Goal: Task Accomplishment & Management: Manage account settings

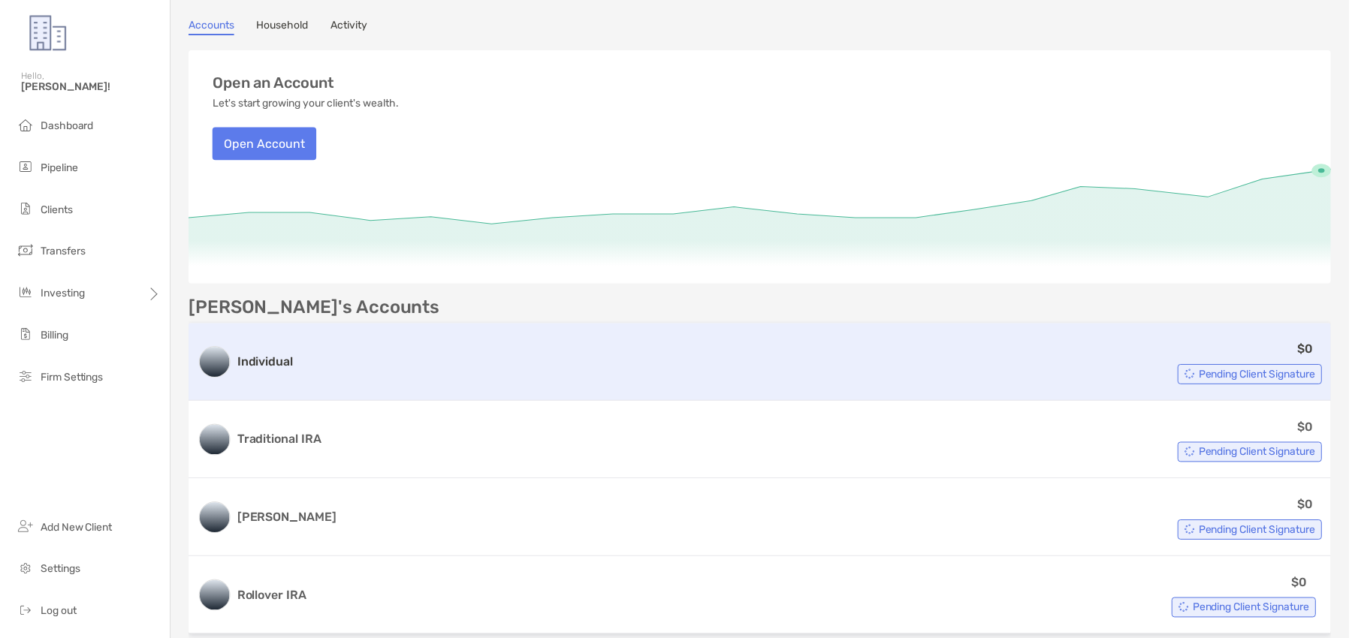
scroll to position [150, 0]
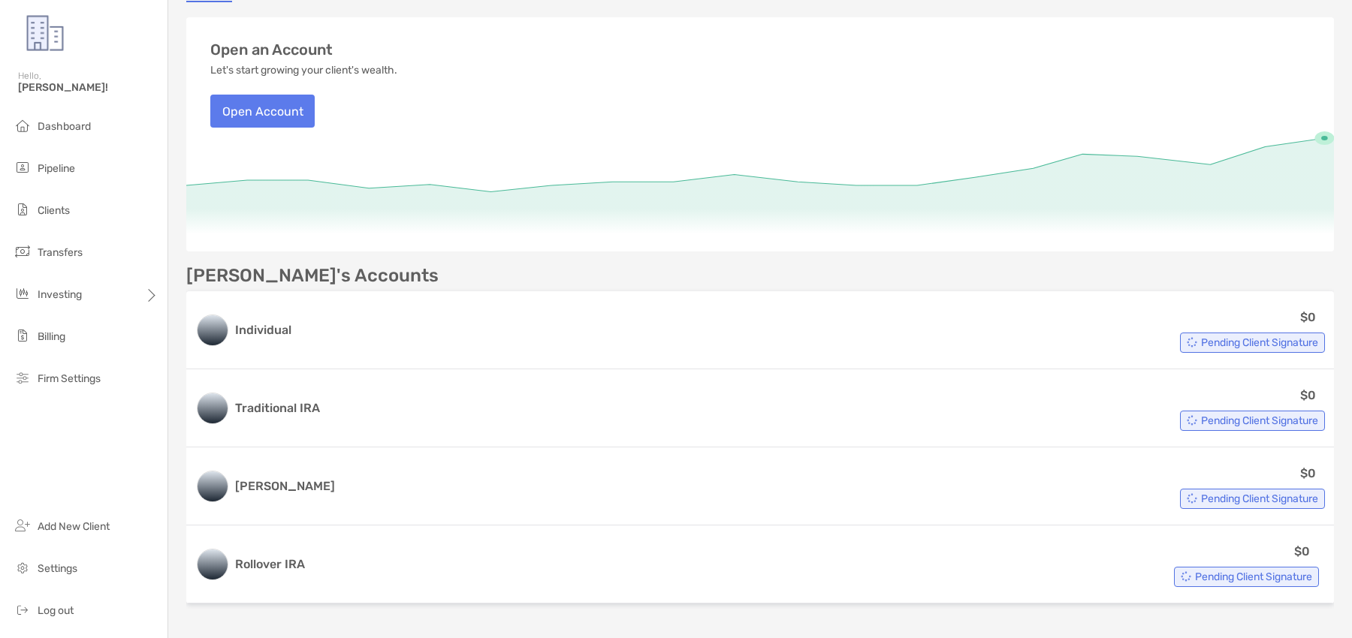
click at [535, 192] on icon at bounding box center [760, 187] width 1148 height 100
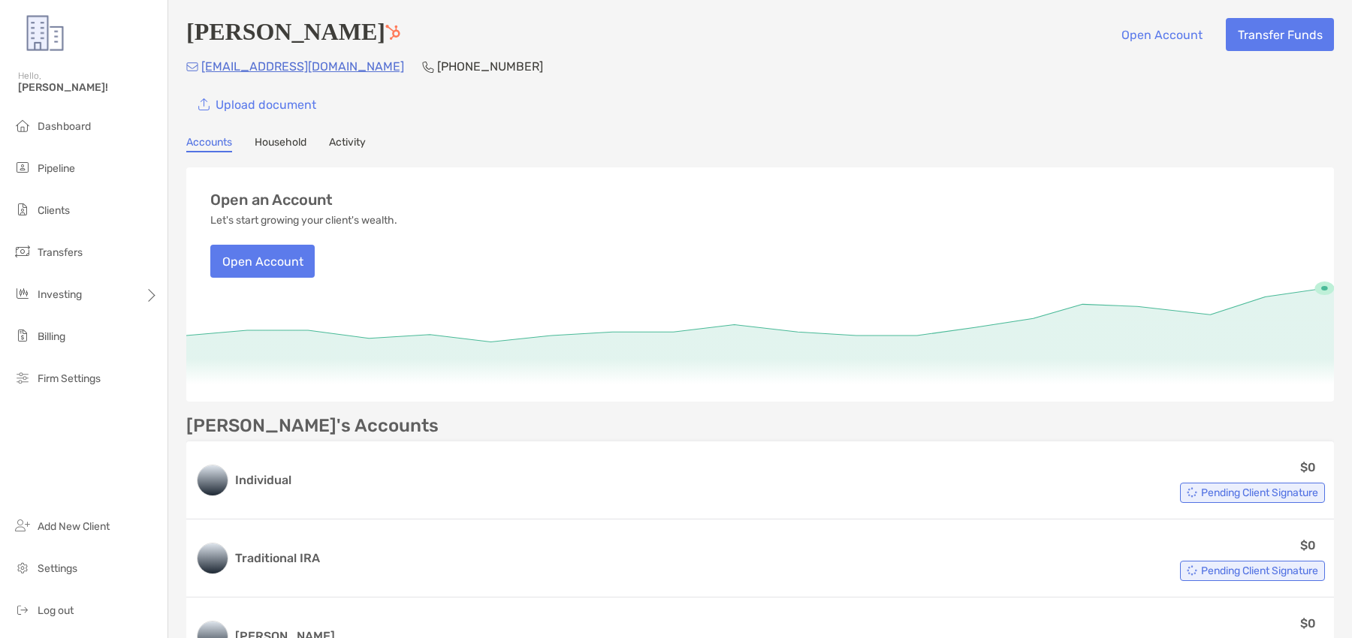
click at [286, 146] on link "Household" at bounding box center [281, 144] width 52 height 17
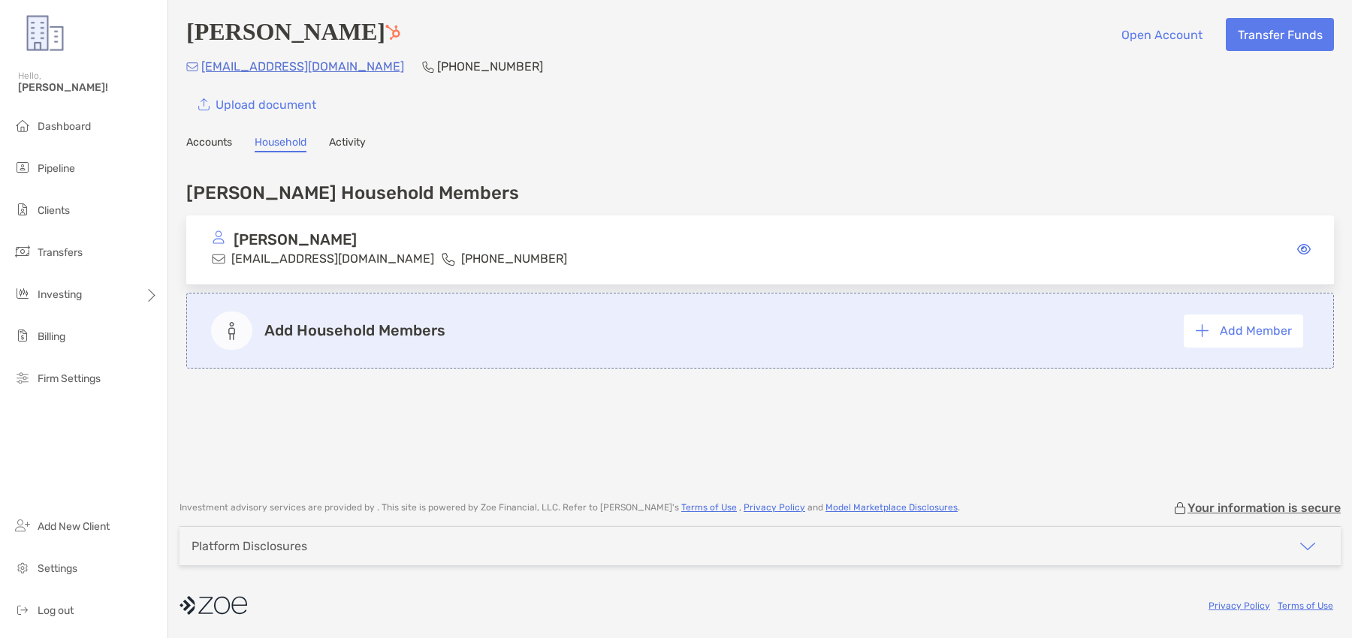
click at [221, 143] on link "Accounts" at bounding box center [209, 144] width 46 height 17
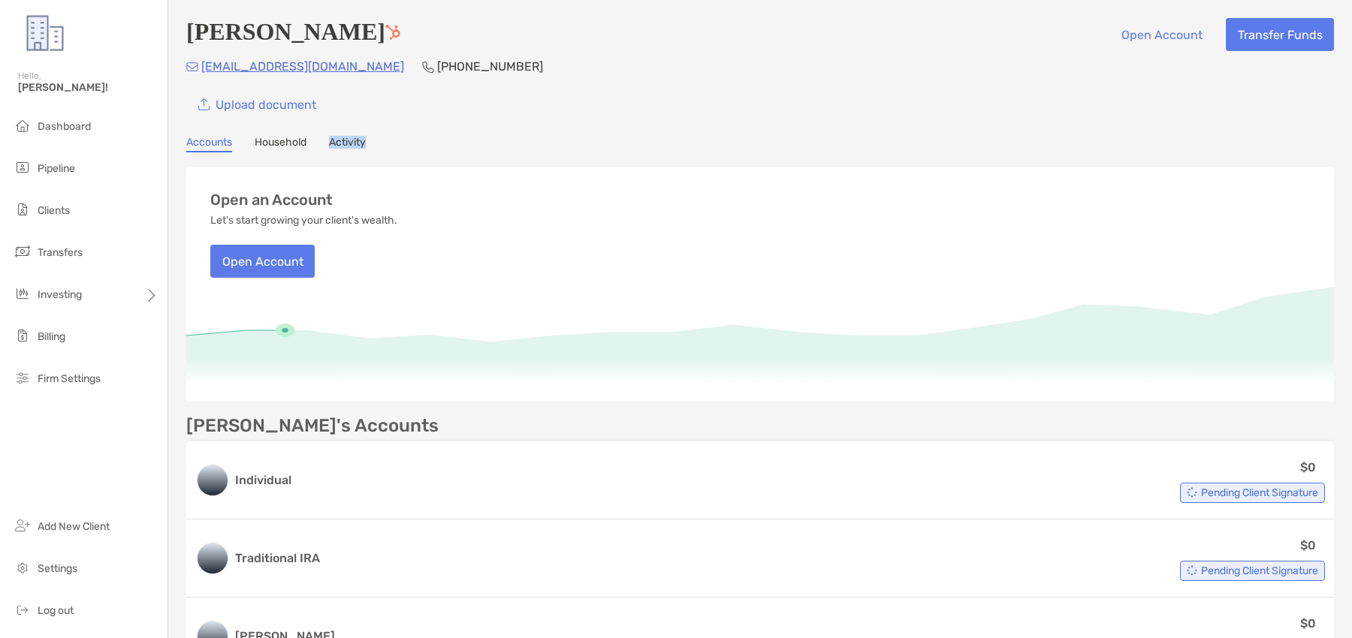
click at [328, 149] on div "Accounts Household Activity" at bounding box center [760, 144] width 1148 height 17
click at [336, 143] on link "Activity" at bounding box center [347, 144] width 37 height 17
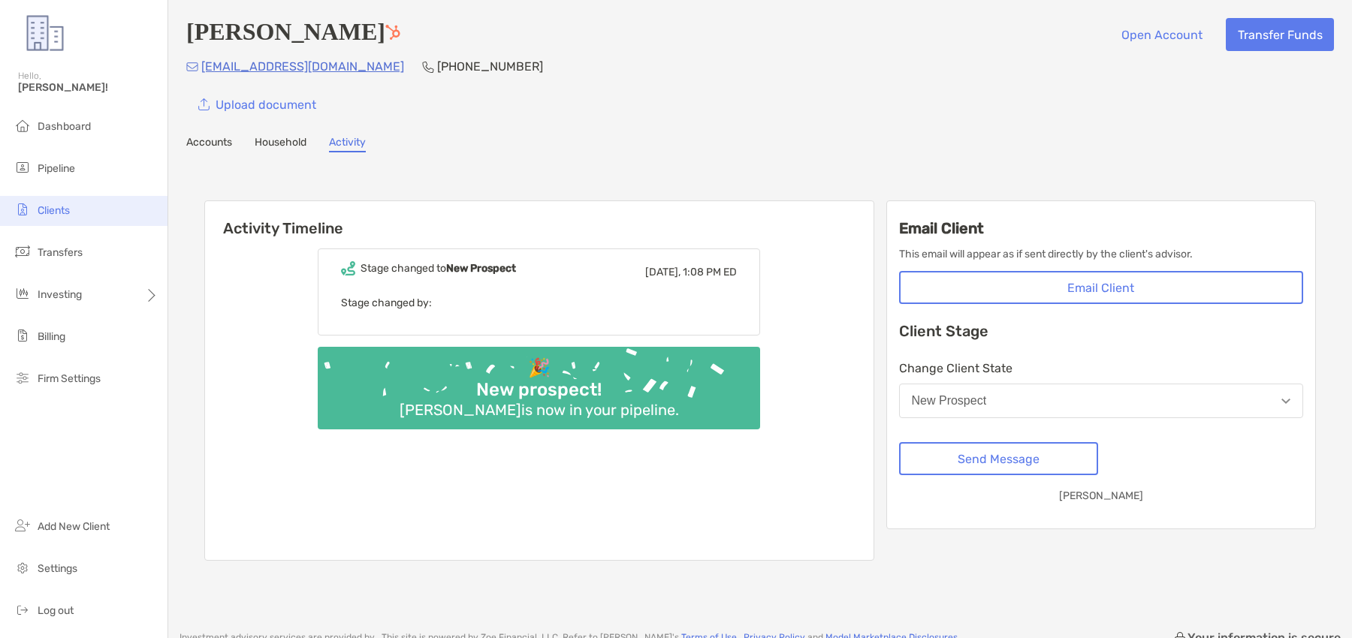
click at [111, 208] on li "Clients" at bounding box center [83, 211] width 167 height 30
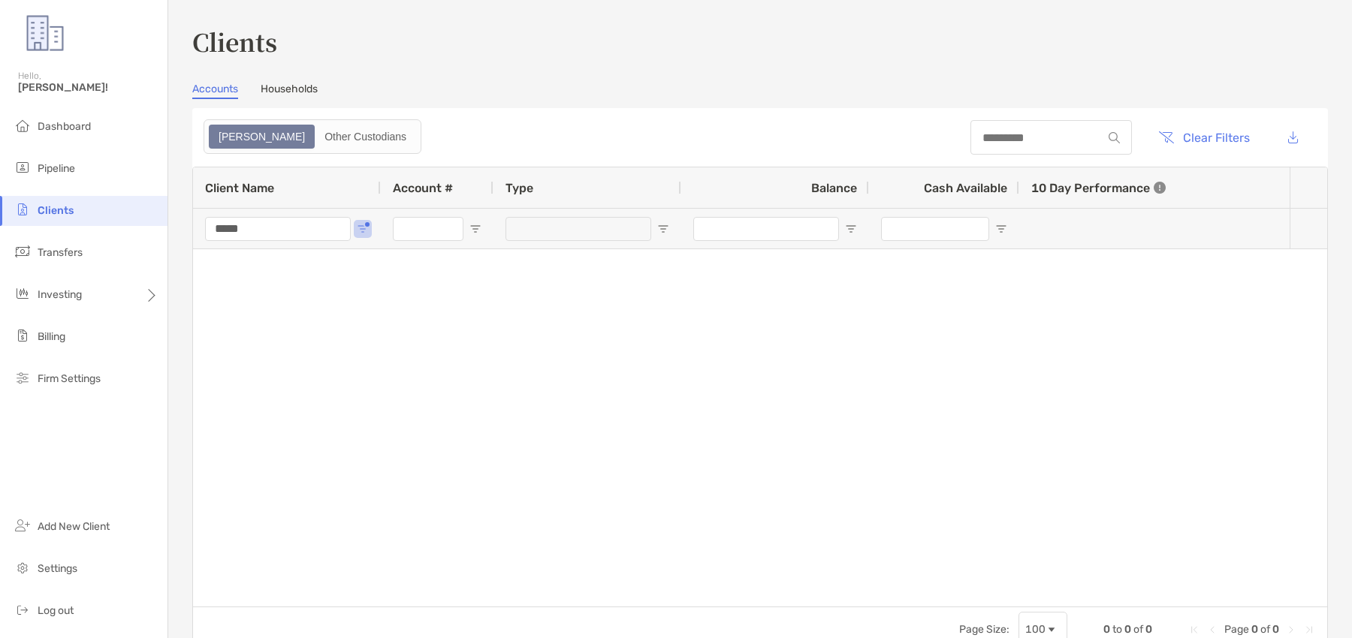
click at [301, 239] on input "*****" at bounding box center [278, 229] width 146 height 24
click at [91, 167] on li "Pipeline" at bounding box center [83, 169] width 167 height 30
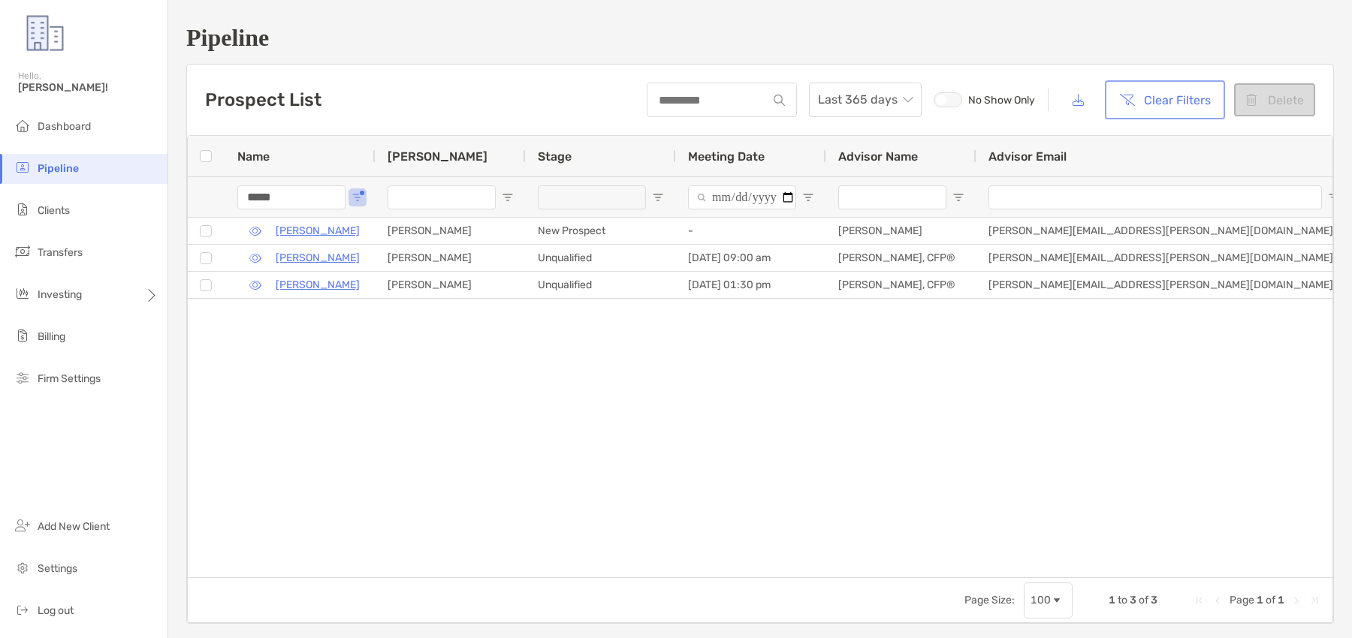
click at [1163, 93] on button "Clear Filters" at bounding box center [1165, 99] width 114 height 33
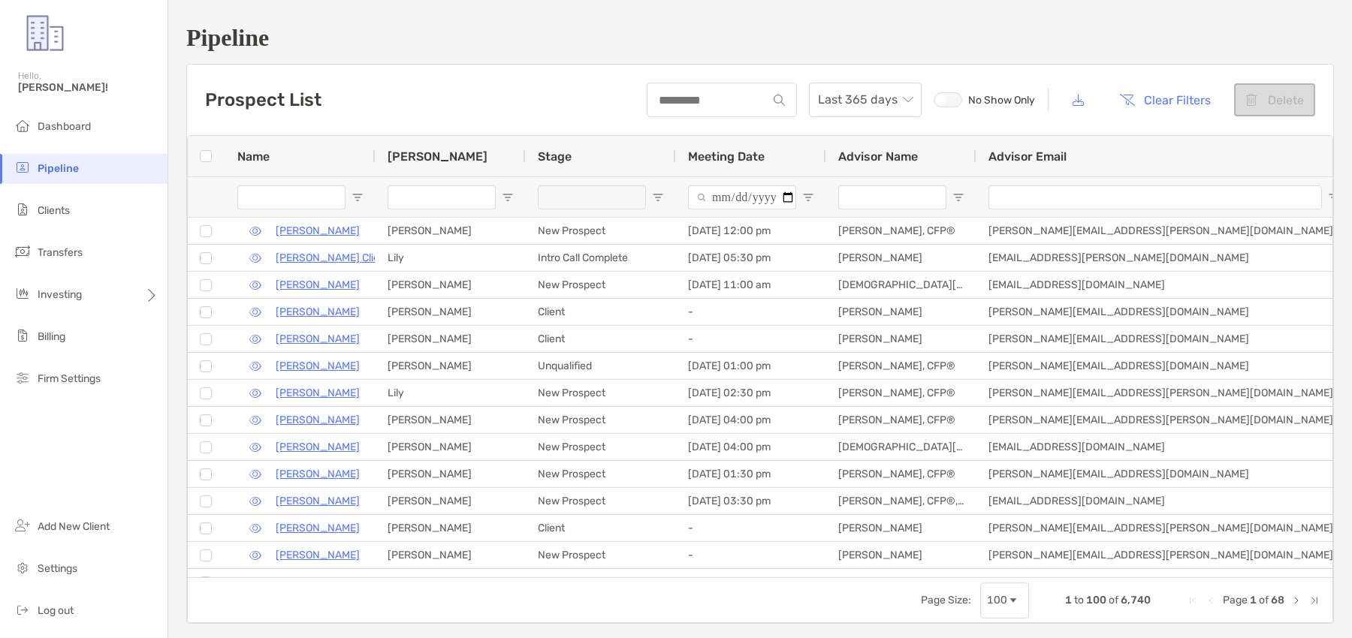
click at [309, 198] on input "Name Filter Input" at bounding box center [291, 198] width 108 height 24
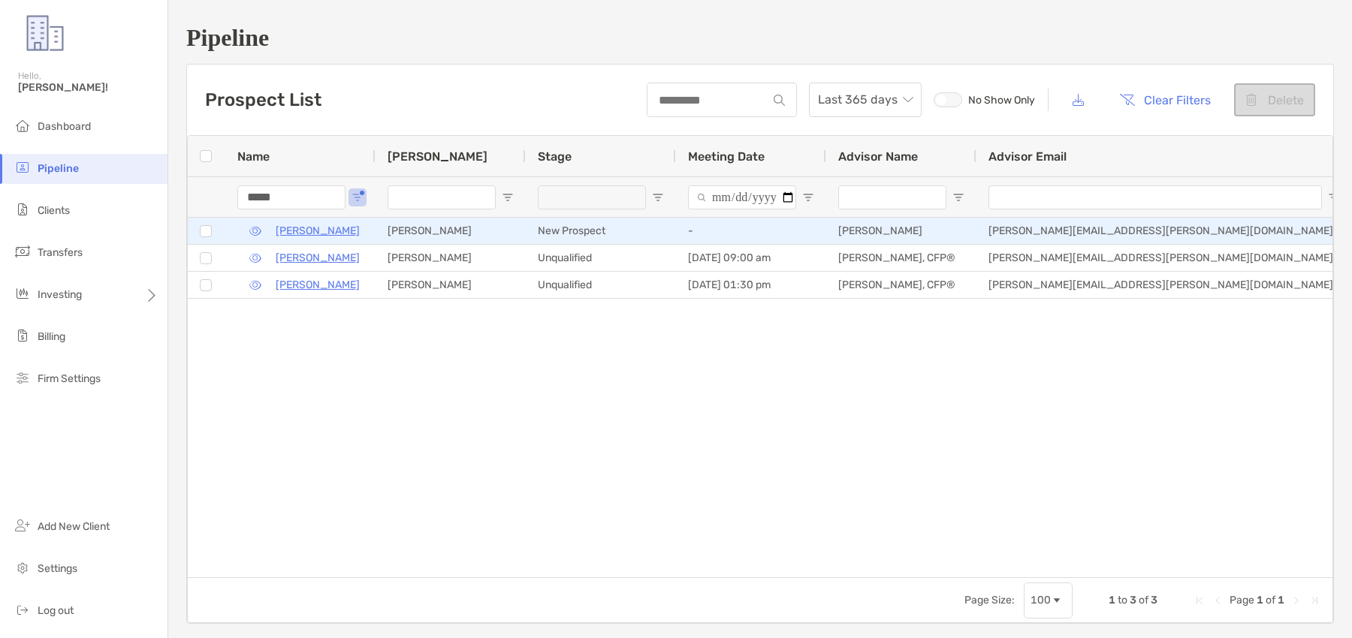
type input "*****"
click at [320, 229] on p "[PERSON_NAME]" at bounding box center [318, 231] width 84 height 19
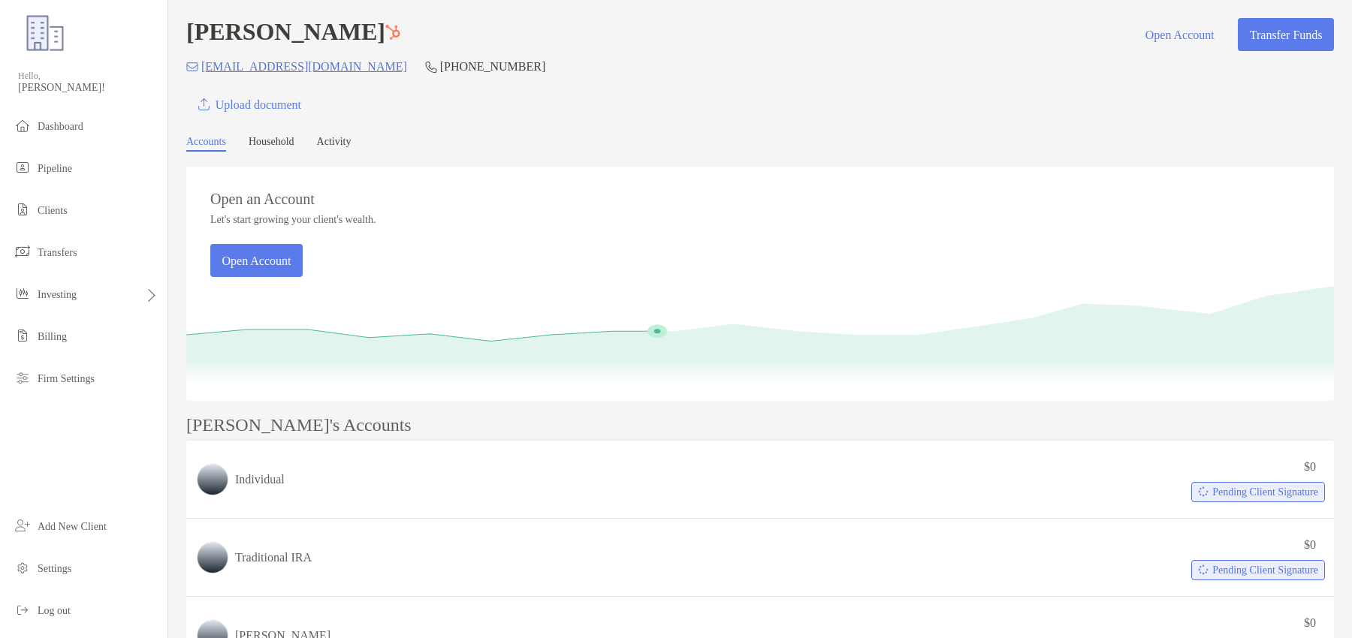
scroll to position [1, 0]
click at [88, 188] on ul "Dashboard Pipeline Clients Transfers Investing Billing Firm Settings" at bounding box center [83, 259] width 167 height 294
click at [86, 173] on li "Pipeline" at bounding box center [83, 169] width 167 height 30
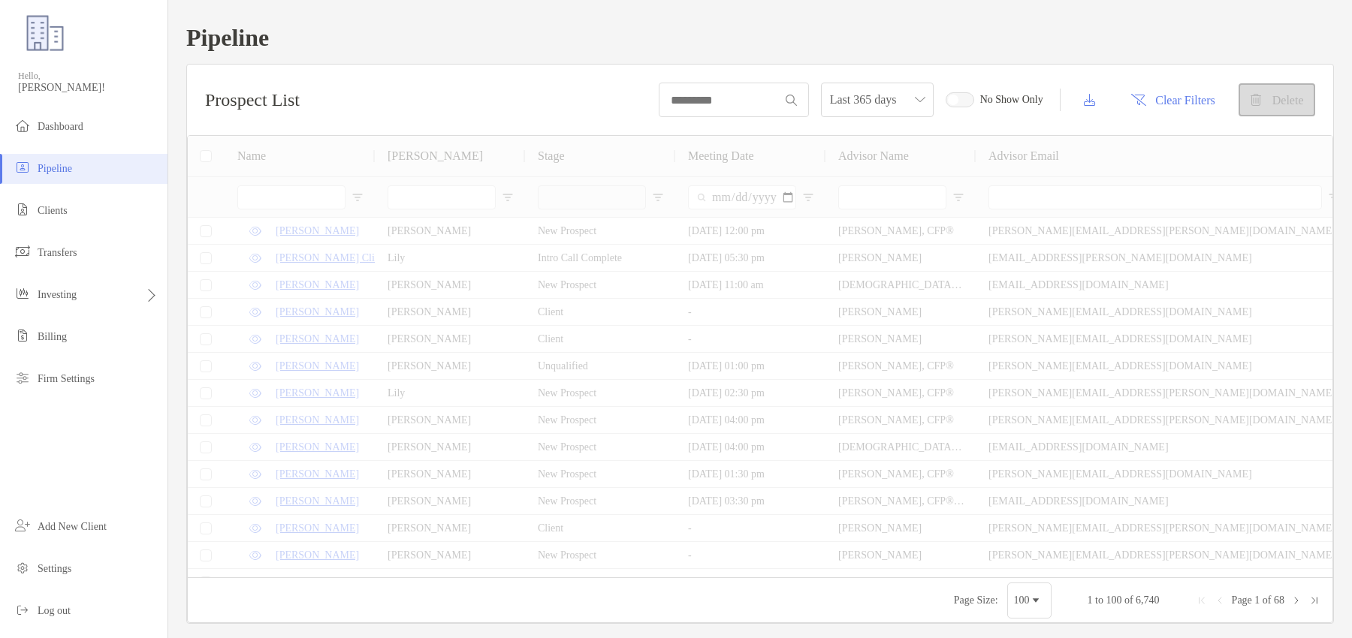
type input "*****"
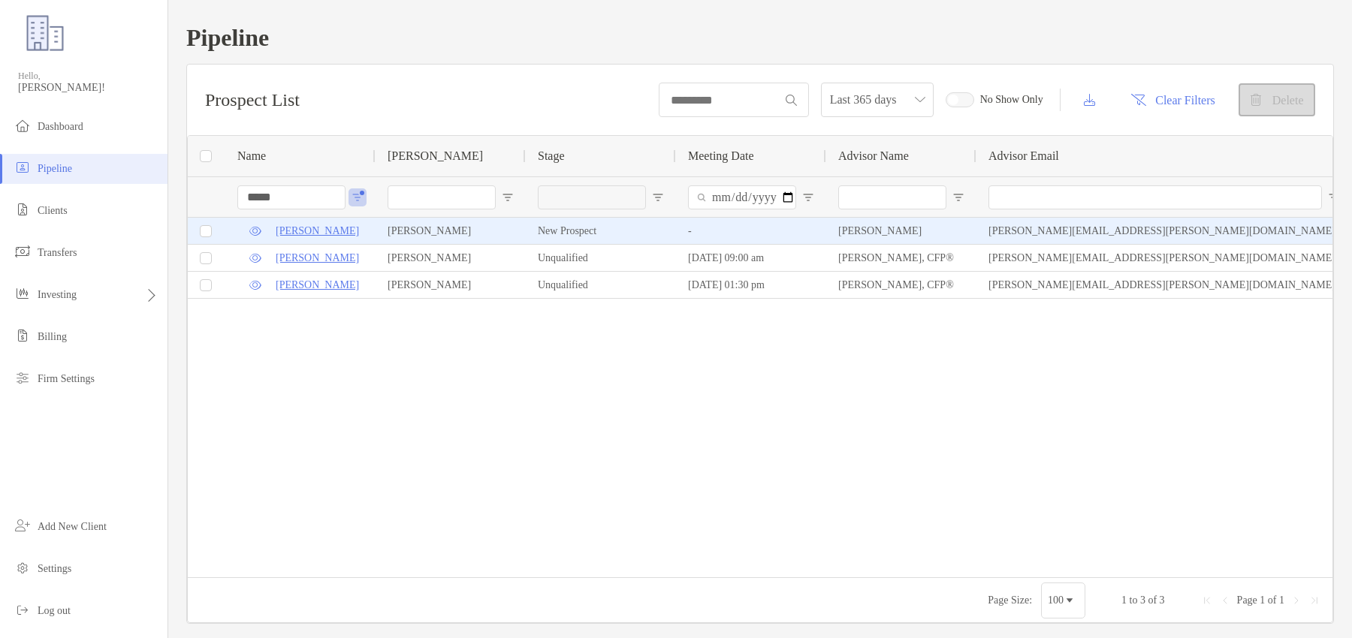
click at [194, 230] on div at bounding box center [207, 231] width 38 height 26
click at [210, 231] on div at bounding box center [206, 231] width 12 height 12
click at [1275, 106] on button "Delete" at bounding box center [1276, 99] width 77 height 33
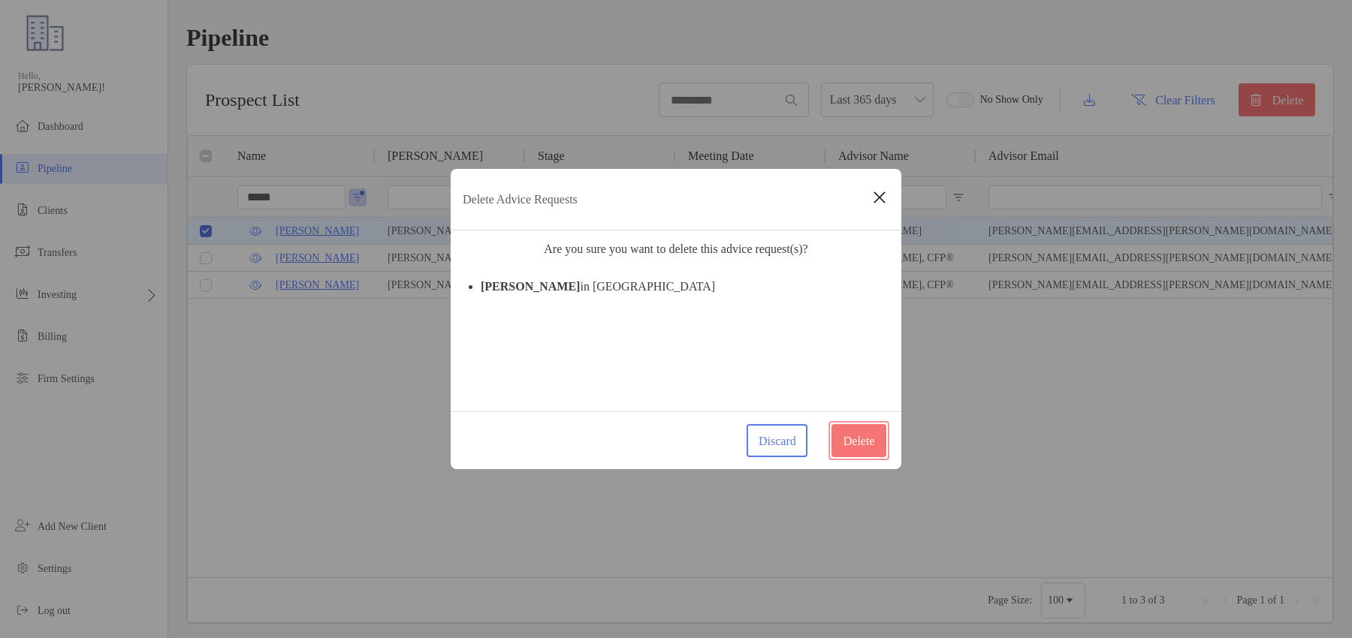
click at [852, 429] on button "Delete" at bounding box center [858, 440] width 55 height 33
